Goal: Transaction & Acquisition: Purchase product/service

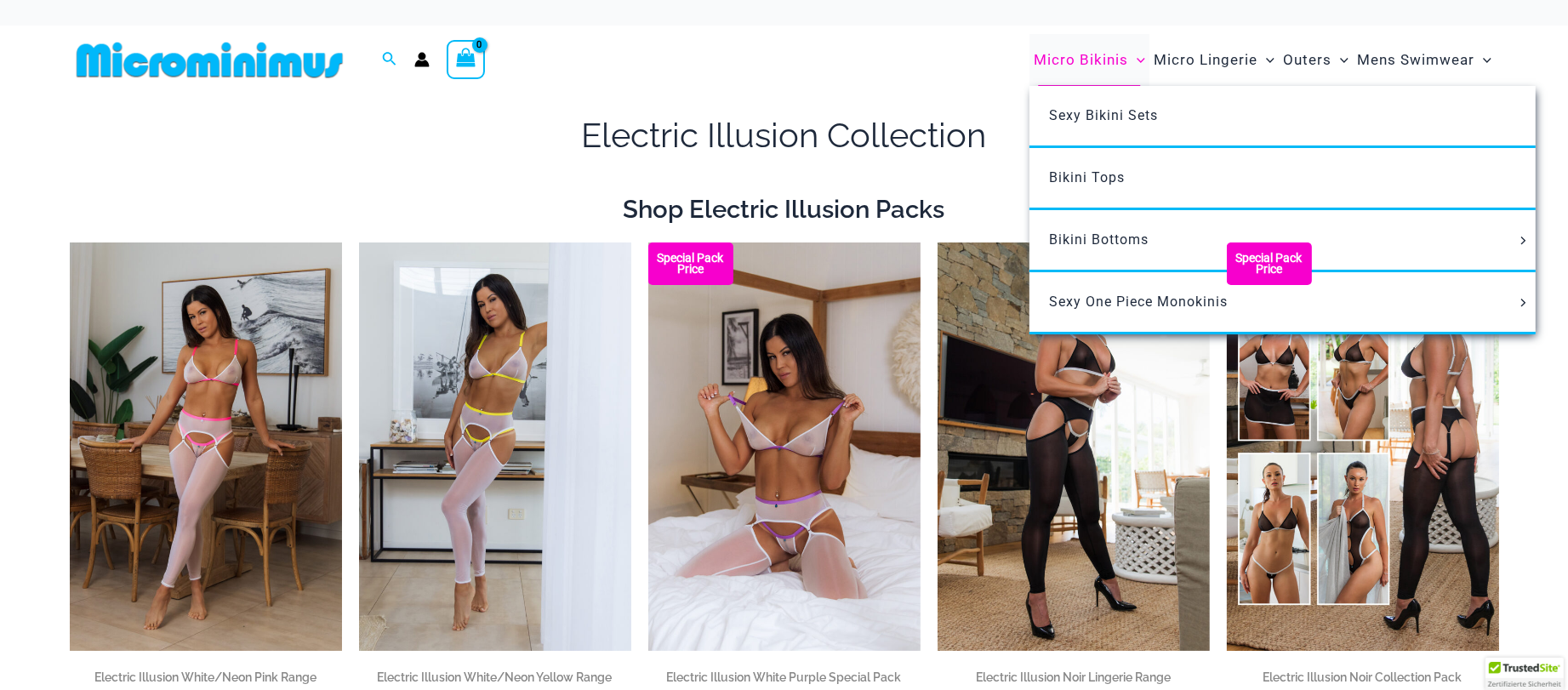
click at [1110, 56] on span "Micro Bikinis" at bounding box center [1081, 60] width 95 height 43
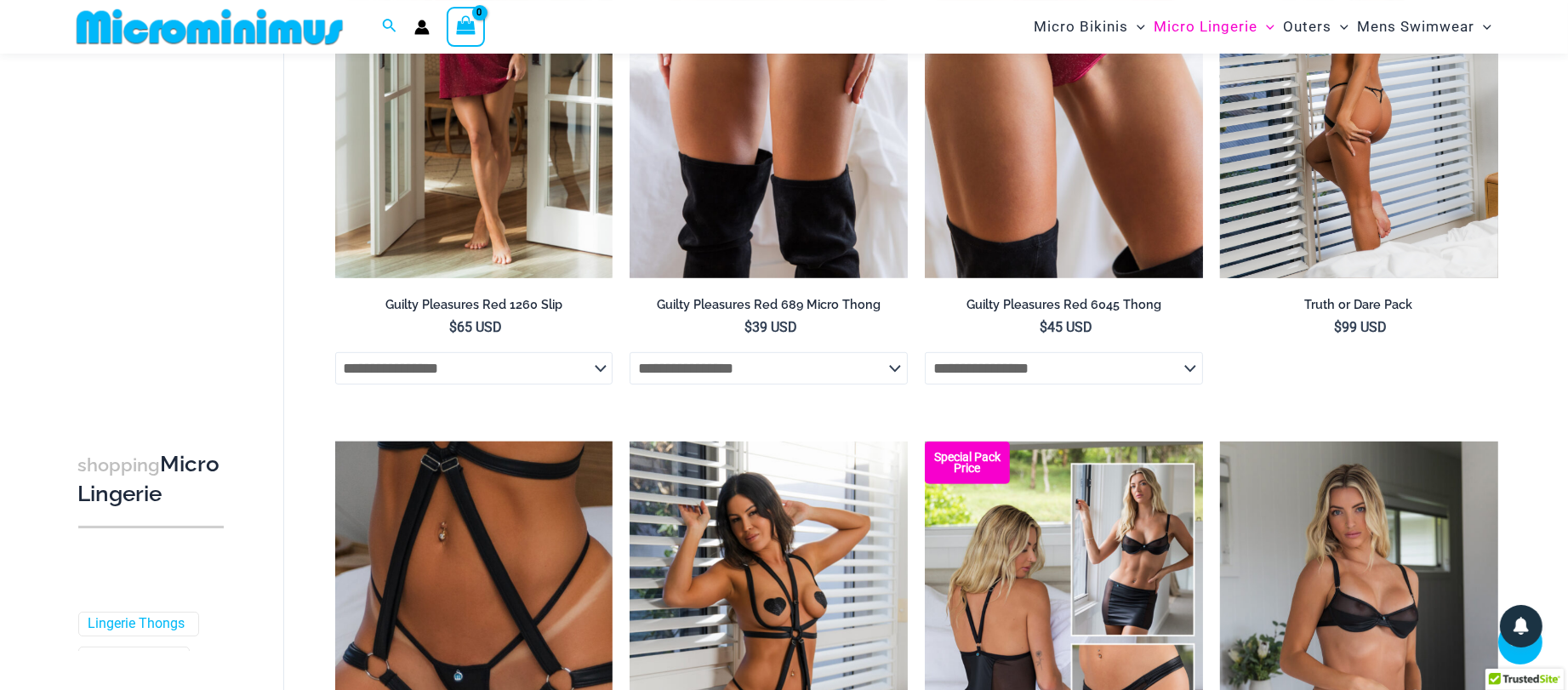
scroll to position [903, 0]
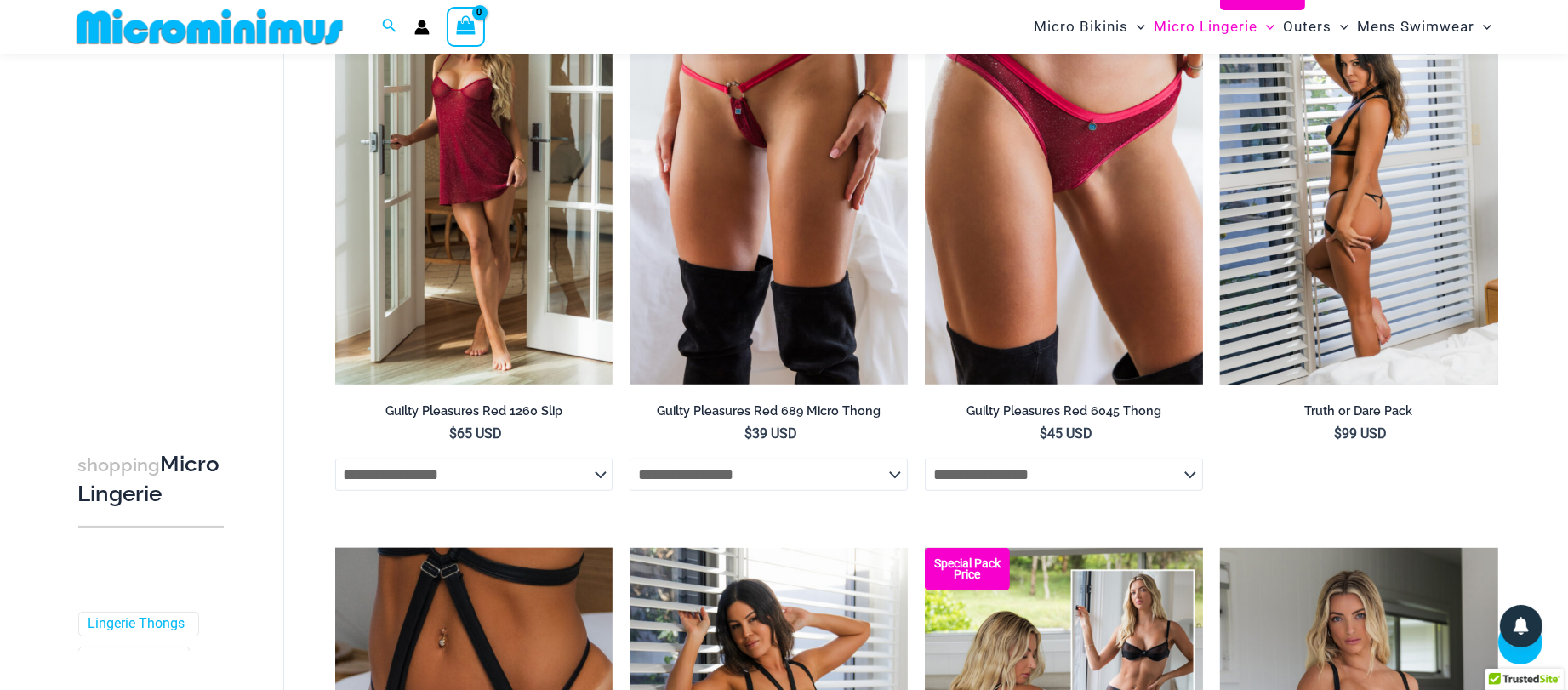
click at [1349, 311] on img at bounding box center [1359, 176] width 278 height 417
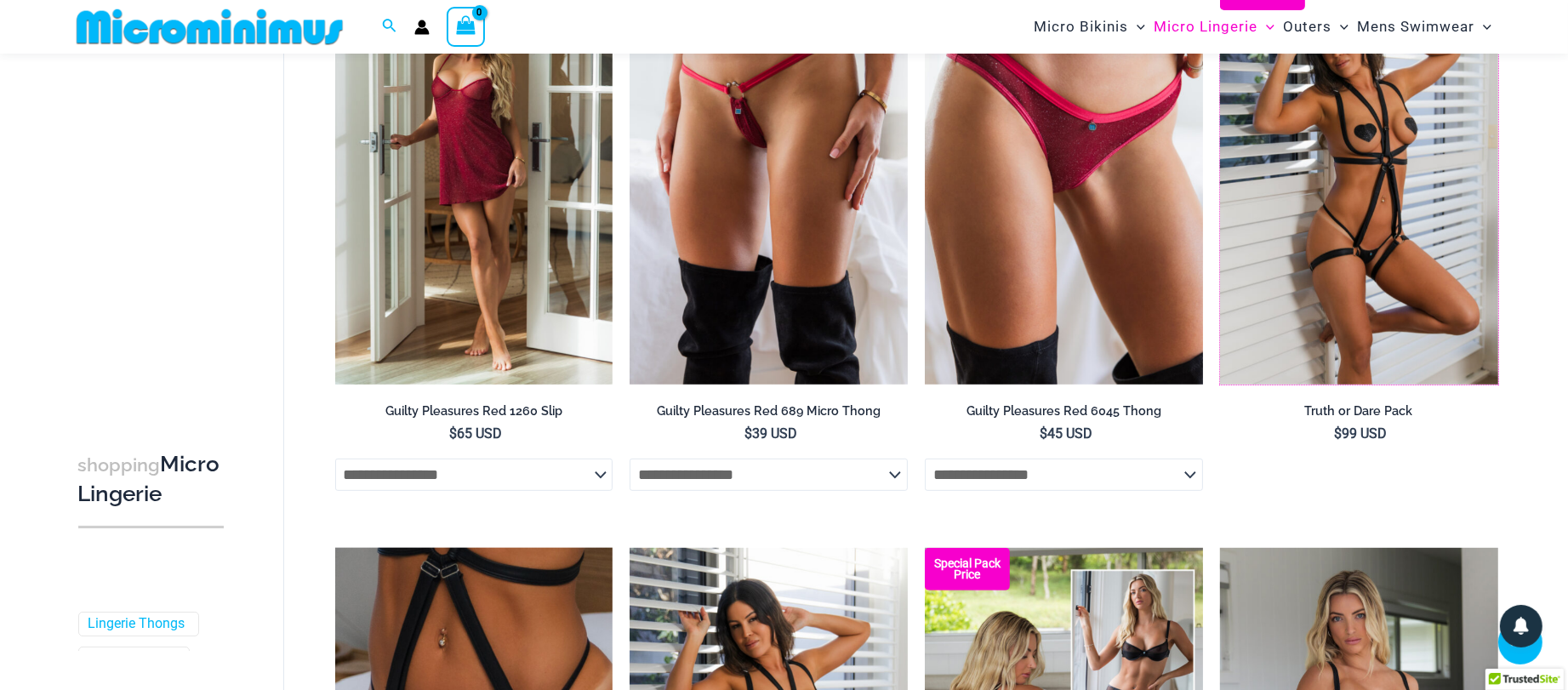
scroll to position [0, 0]
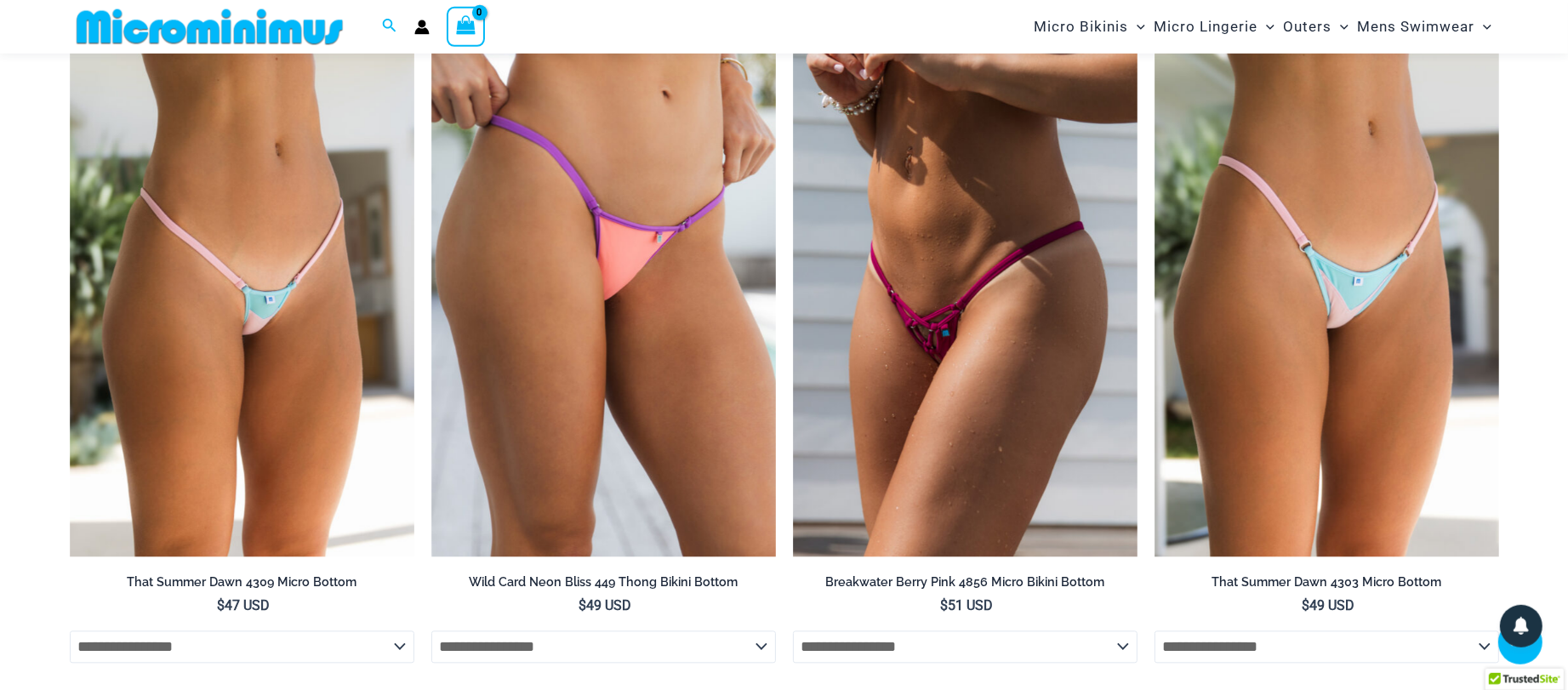
scroll to position [4854, 0]
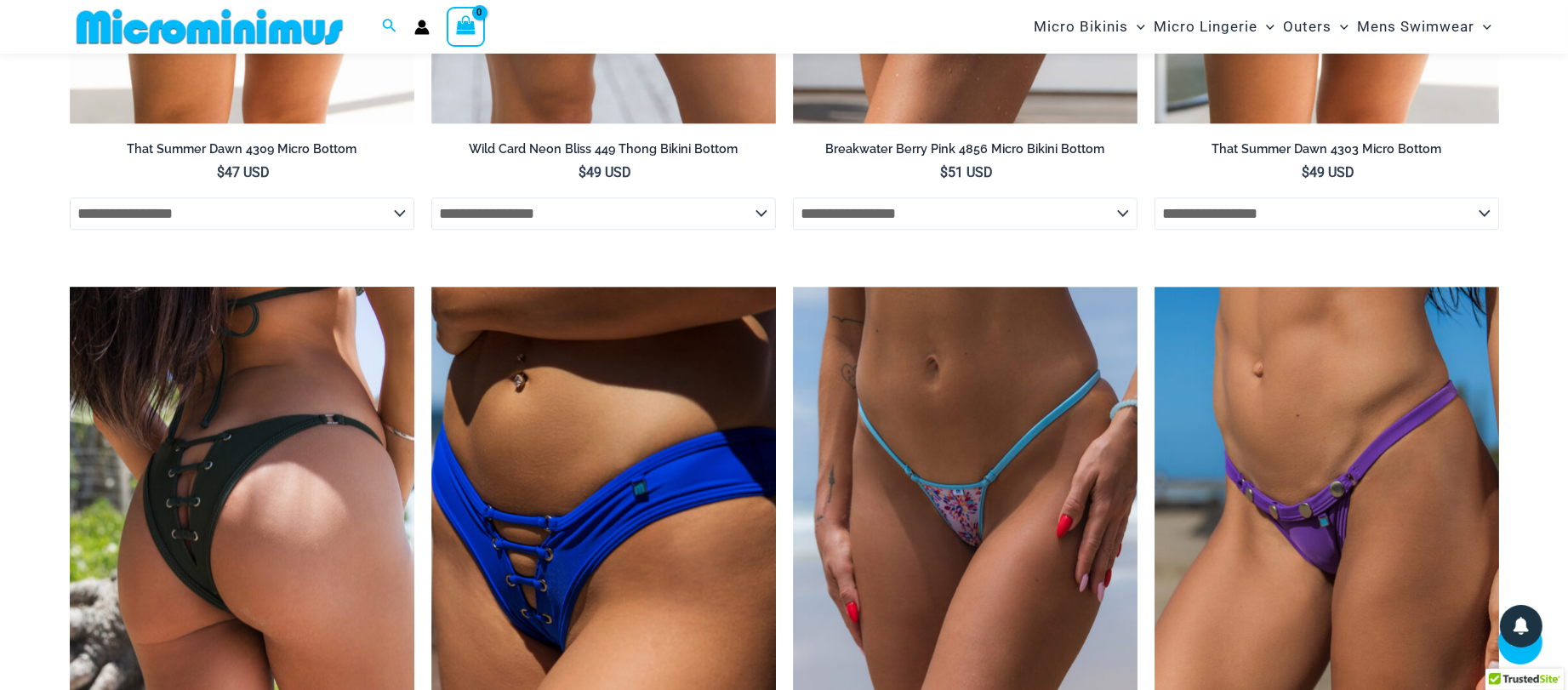
click at [233, 354] on img at bounding box center [242, 545] width 345 height 517
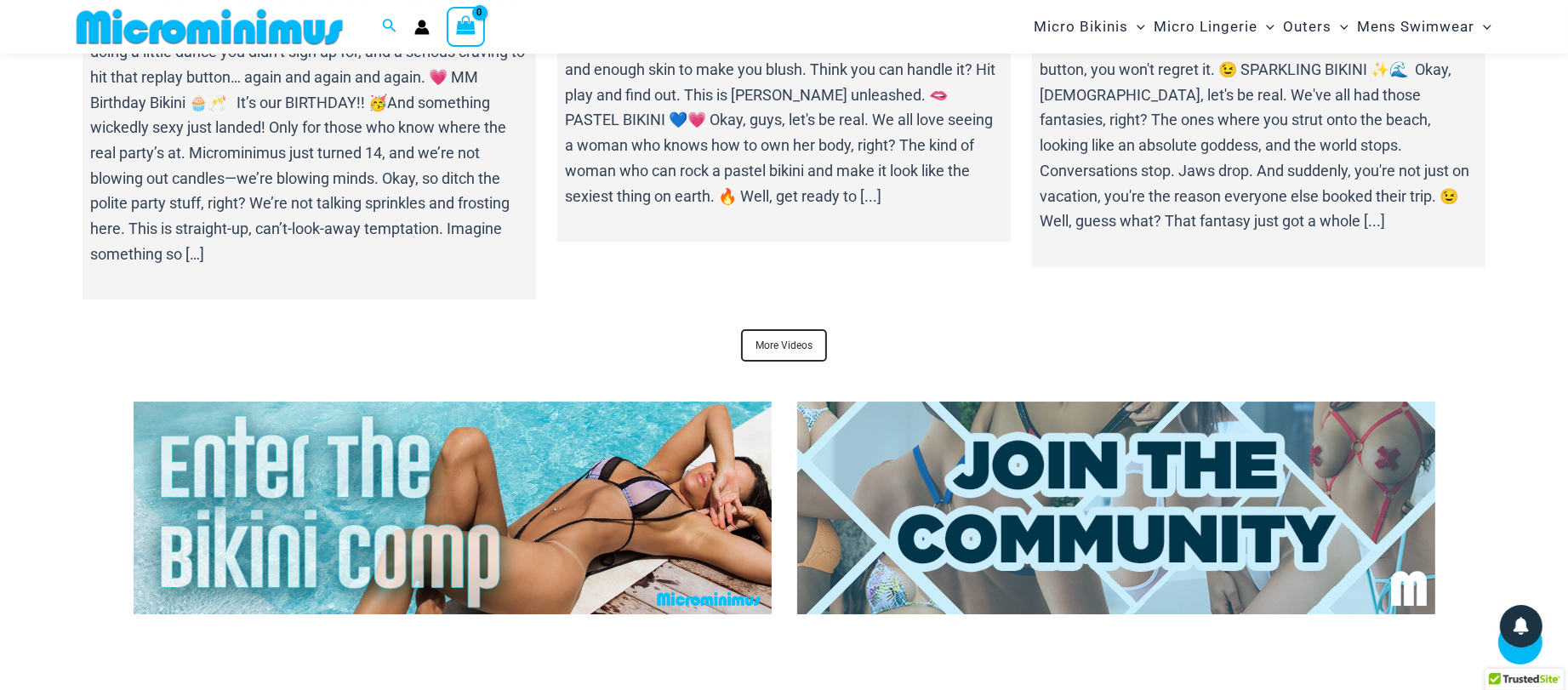
scroll to position [6967, 0]
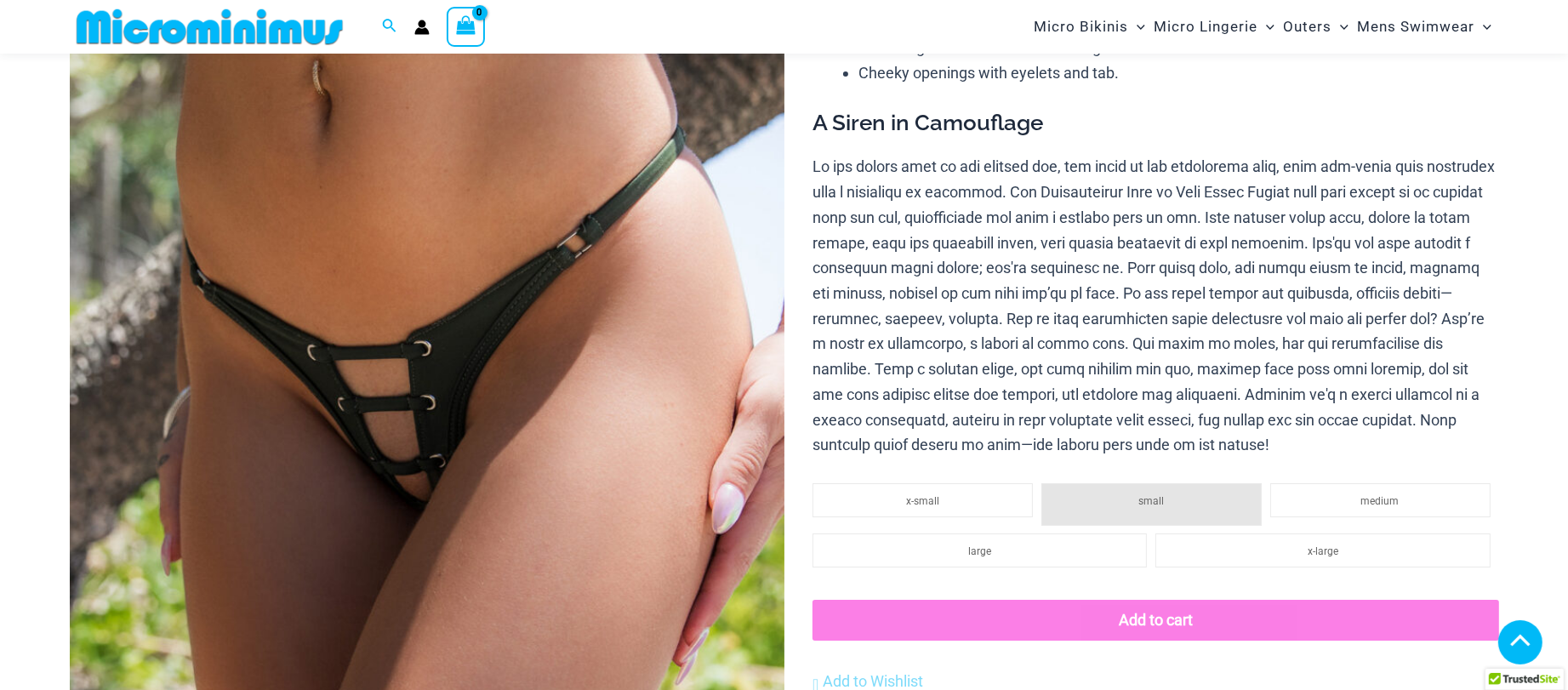
scroll to position [995, 0]
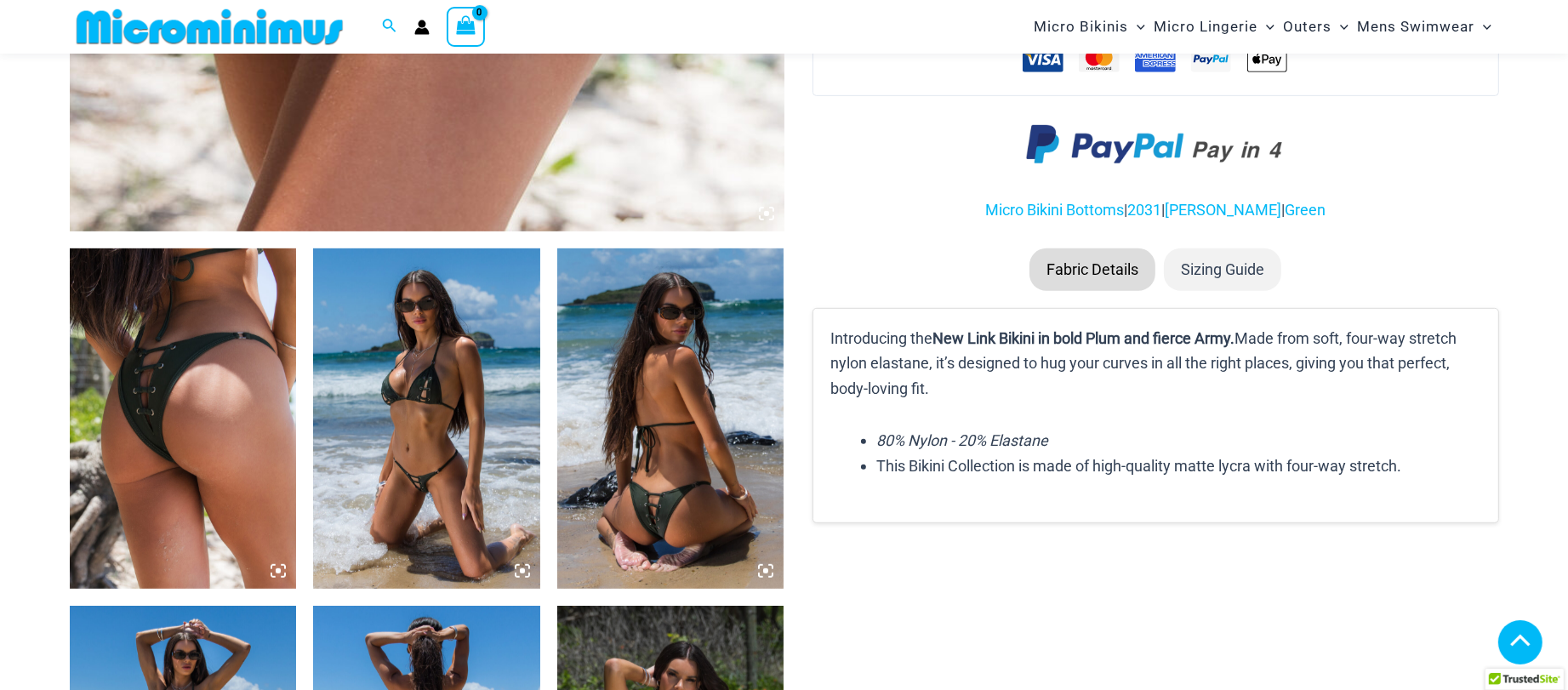
click at [415, 454] on img at bounding box center [426, 418] width 227 height 340
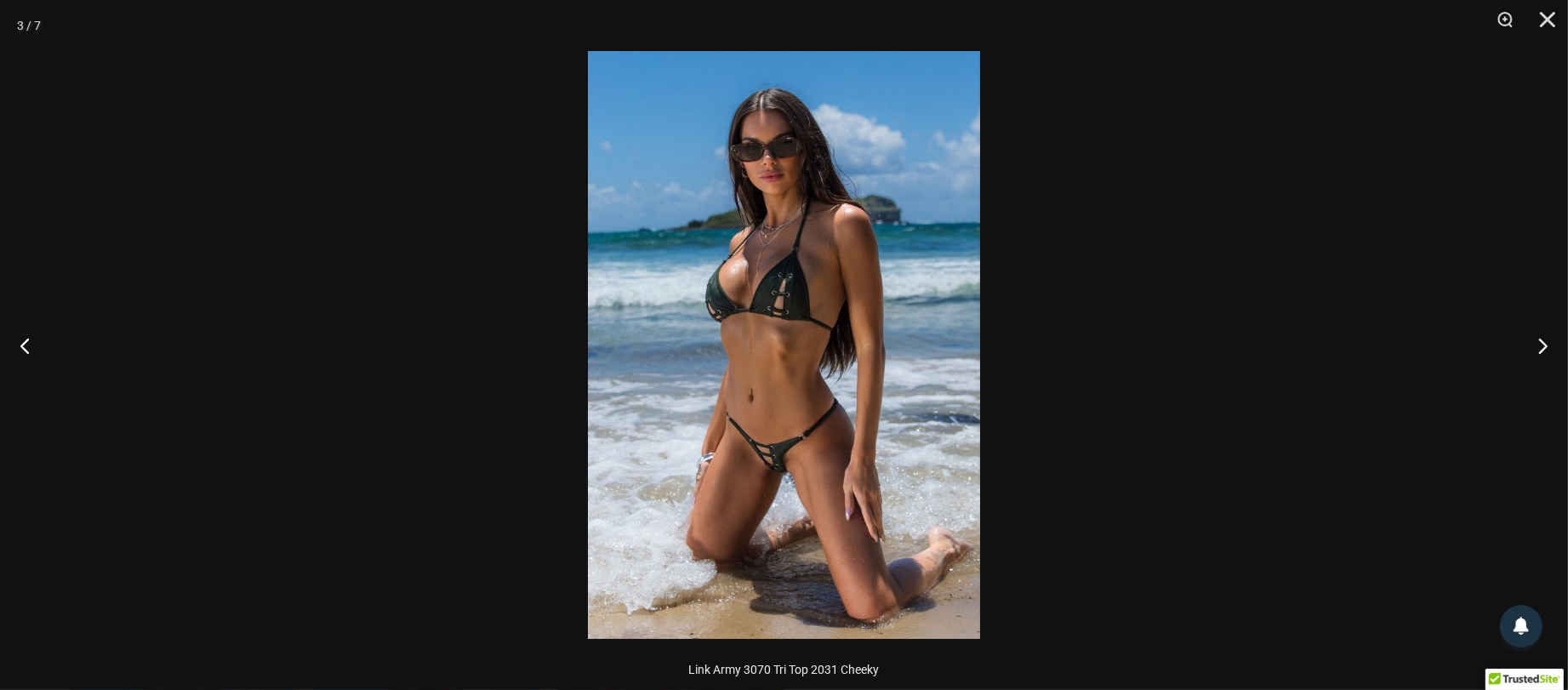
click at [763, 356] on img at bounding box center [784, 345] width 392 height 588
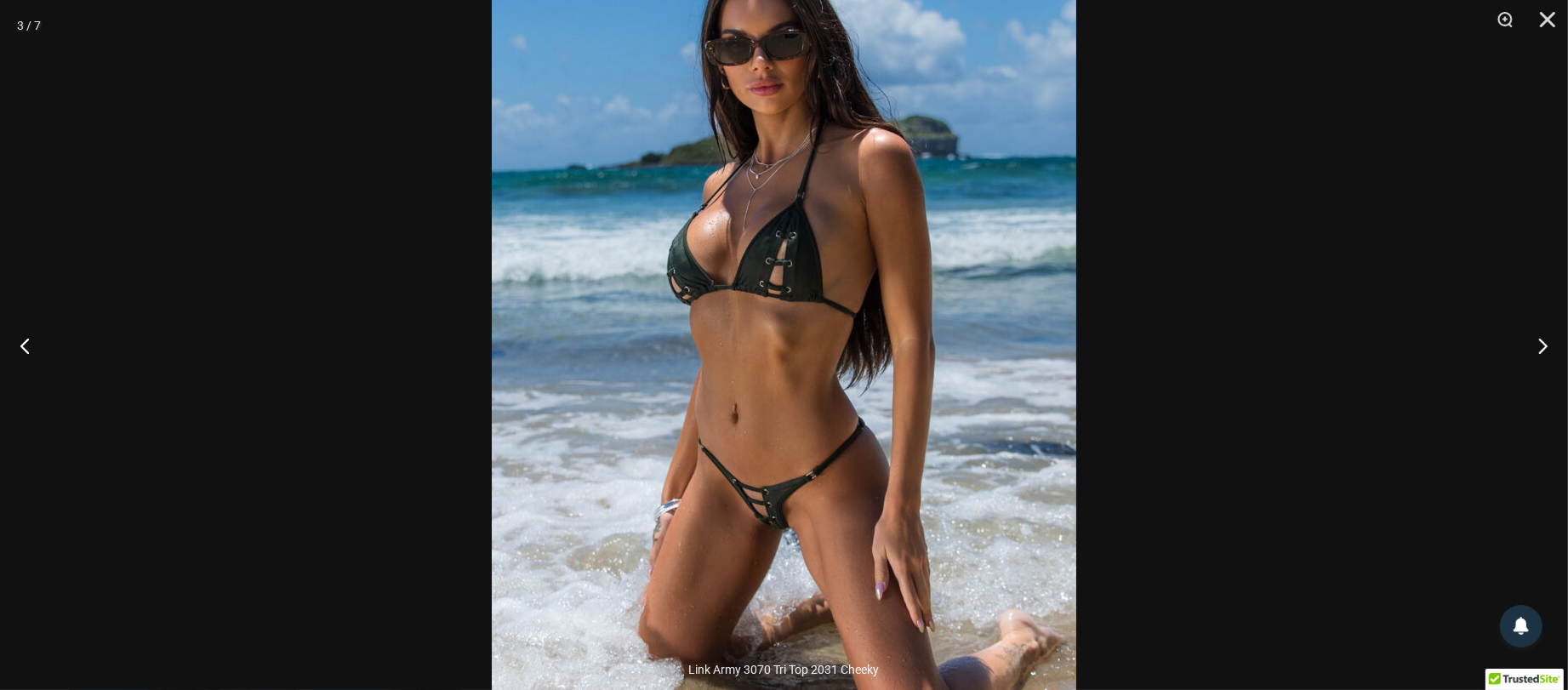
click at [763, 356] on img at bounding box center [784, 339] width 585 height 877
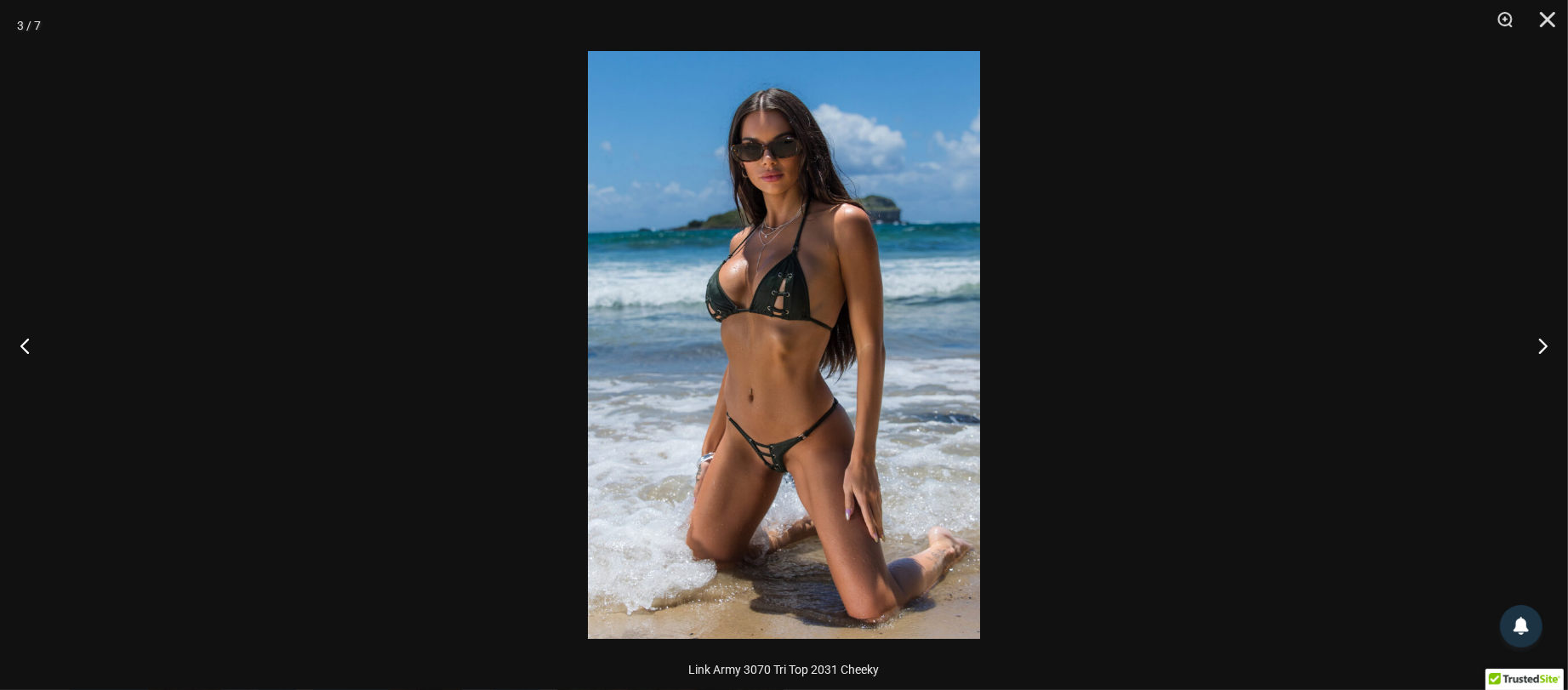
click at [1188, 370] on div at bounding box center [784, 345] width 1568 height 690
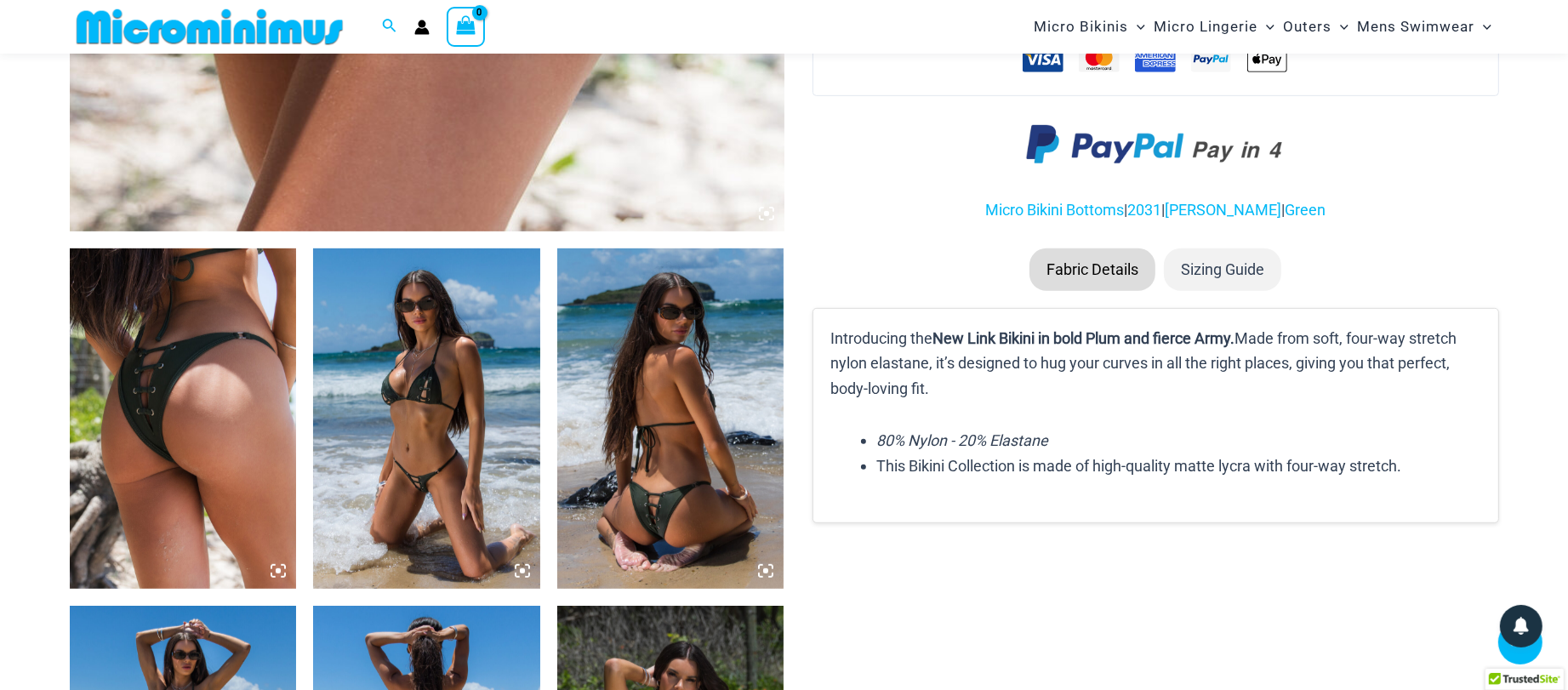
scroll to position [1546, 0]
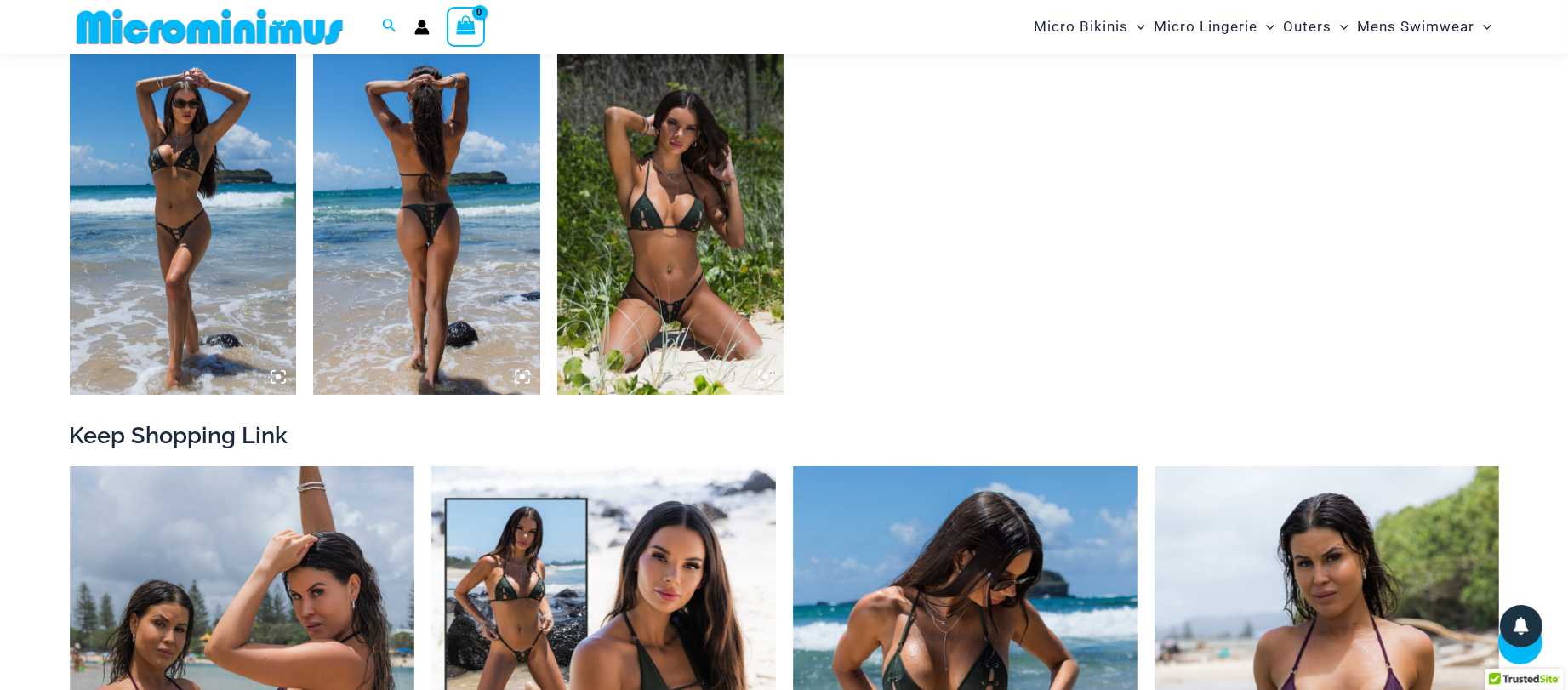
click at [654, 270] on img at bounding box center [670, 224] width 227 height 340
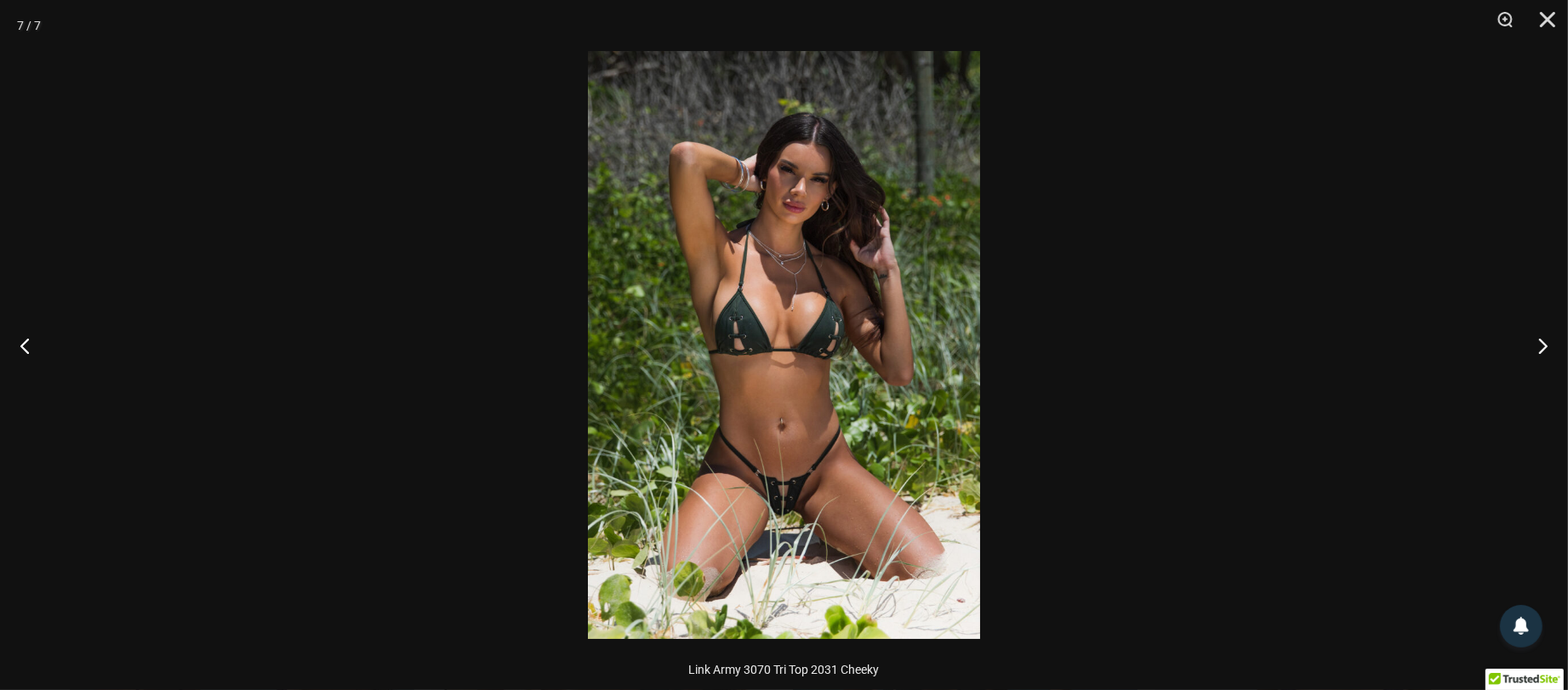
click at [900, 252] on img at bounding box center [784, 345] width 392 height 588
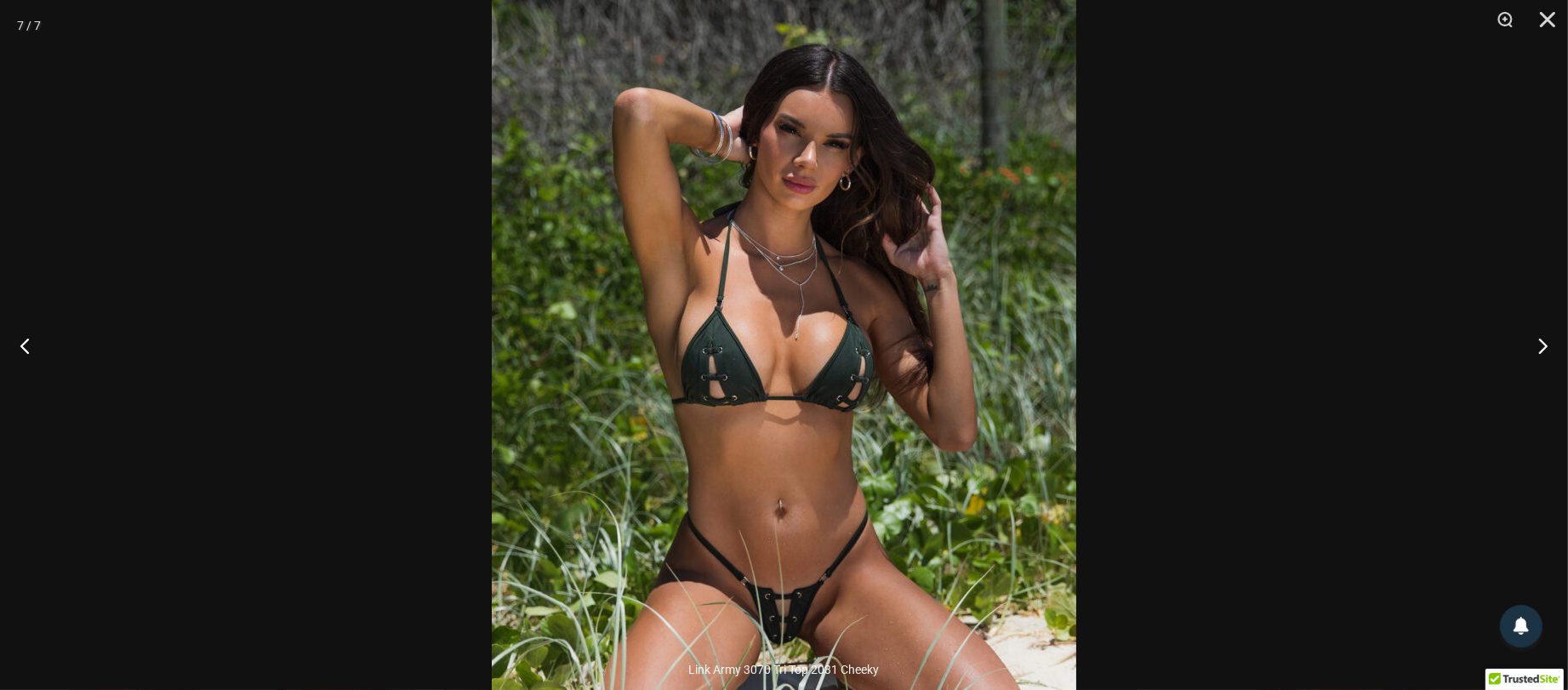
click at [1340, 257] on div at bounding box center [784, 345] width 1568 height 690
